Goal: Book appointment/travel/reservation

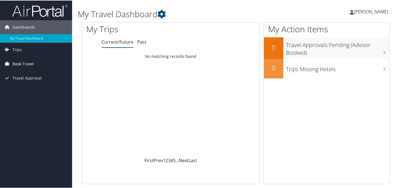
click at [41, 64] on link "Book Travel" at bounding box center [36, 63] width 72 height 14
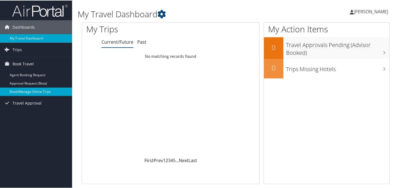
click at [37, 92] on link "Book/Manage Online Trips" at bounding box center [36, 91] width 72 height 8
